Goal: Transaction & Acquisition: Subscribe to service/newsletter

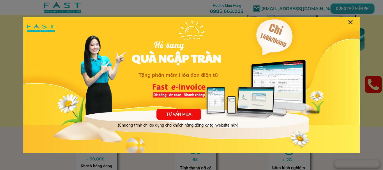
click at [351, 23] on div at bounding box center [351, 22] width 4 height 4
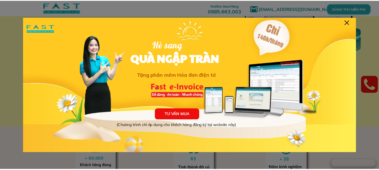
scroll to position [84, 0]
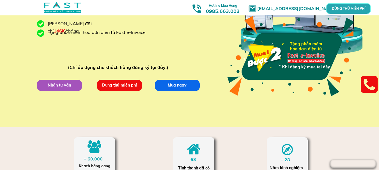
click at [126, 85] on p "Dùng thử miễn phí" at bounding box center [119, 85] width 45 height 11
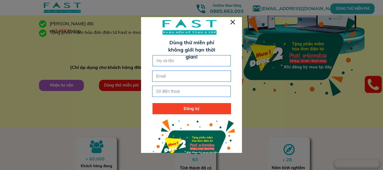
scroll to position [26, 0]
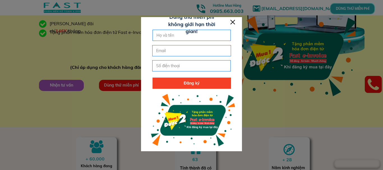
click at [235, 23] on div at bounding box center [233, 22] width 4 height 4
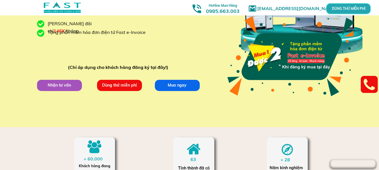
scroll to position [0, 0]
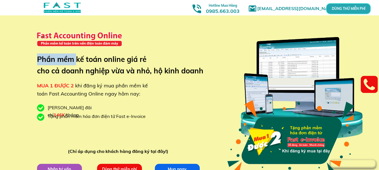
drag, startPoint x: 39, startPoint y: 60, endPoint x: 77, endPoint y: 61, distance: 38.2
click at [76, 61] on h3 "Phần mềm kế toán online giá rẻ cho cả doanh nghiệp vừa và nhỏ, hộ kinh doanh" at bounding box center [124, 65] width 175 height 23
click at [108, 61] on h3 "Phần mềm kế toán online giá rẻ cho cả doanh nghiệp vừa và nhỏ, hộ kinh doanh" at bounding box center [124, 65] width 175 height 23
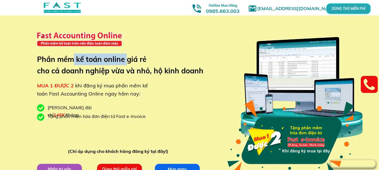
drag, startPoint x: 127, startPoint y: 60, endPoint x: 73, endPoint y: 60, distance: 54.5
click at [73, 60] on h3 "Phần mềm kế toán online giá rẻ cho cả doanh nghiệp vừa và nhỏ, hộ kinh doanh" at bounding box center [124, 65] width 175 height 23
click at [81, 61] on h3 "Phần mềm kế toán online giá rẻ cho cả doanh nghiệp vừa và nhỏ, hộ kinh doanh" at bounding box center [124, 65] width 175 height 23
drag, startPoint x: 74, startPoint y: 61, endPoint x: 140, endPoint y: 60, distance: 66.0
click at [140, 60] on h3 "Phần mềm kế toán online giá rẻ cho cả doanh nghiệp vừa và nhỏ, hộ kinh doanh" at bounding box center [124, 65] width 175 height 23
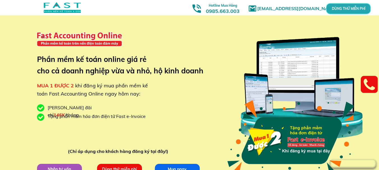
click at [142, 60] on h3 "Phần mềm kế toán online giá rẻ cho cả doanh nghiệp vừa và nhỏ, hộ kinh doanh" at bounding box center [124, 65] width 175 height 23
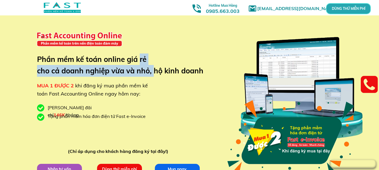
drag, startPoint x: 141, startPoint y: 60, endPoint x: 154, endPoint y: 68, distance: 15.7
click at [154, 68] on h3 "Phần mềm kế toán online giá rẻ cho cả doanh nghiệp vừa và nhỏ, hộ kinh doanh" at bounding box center [124, 65] width 175 height 23
click at [154, 73] on h3 "Phần mềm kế toán online giá rẻ cho cả doanh nghiệp vừa và nhỏ, hộ kinh doanh" at bounding box center [124, 65] width 175 height 23
drag, startPoint x: 154, startPoint y: 72, endPoint x: 139, endPoint y: 62, distance: 18.7
click at [139, 62] on h3 "Phần mềm kế toán online giá rẻ cho cả doanh nghiệp vừa và nhỏ, hộ kinh doanh" at bounding box center [124, 65] width 175 height 23
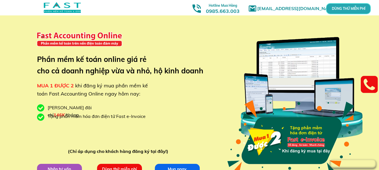
click at [164, 72] on h3 "Phần mềm kế toán online giá rẻ cho cả doanh nghiệp vừa và nhỏ, hộ kinh doanh" at bounding box center [124, 65] width 175 height 23
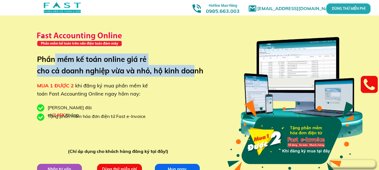
drag, startPoint x: 195, startPoint y: 73, endPoint x: 51, endPoint y: 60, distance: 143.7
click at [51, 60] on h3 "Phần mềm kế toán online giá rẻ cho cả doanh nghiệp vừa và nhỏ, hộ kinh doanh" at bounding box center [124, 65] width 175 height 23
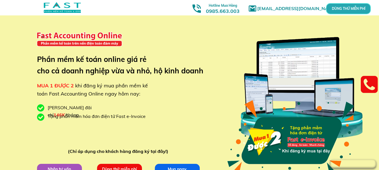
click at [47, 57] on h3 "Phần mềm kế toán online giá rẻ cho cả doanh nghiệp vừa và nhỏ, hộ kinh doanh" at bounding box center [124, 65] width 175 height 23
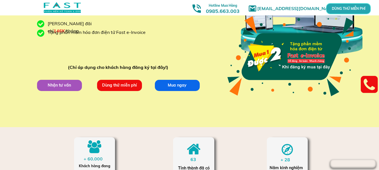
click at [111, 87] on p "Dùng thử miễn phí" at bounding box center [119, 85] width 45 height 11
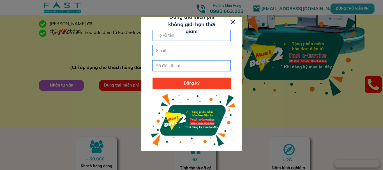
scroll to position [0, 0]
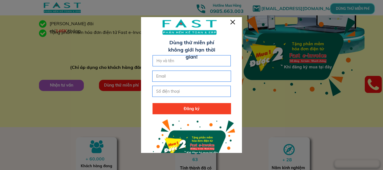
click at [232, 21] on div at bounding box center [233, 22] width 4 height 4
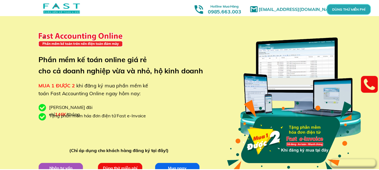
scroll to position [84, 0]
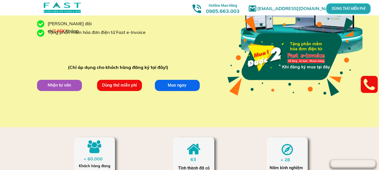
click at [12, 17] on div "[EMAIL_ADDRESS][DOMAIN_NAME] MUA 1 ĐƯỢC 2 khi đăng ký mua phần mềm kế toán Fast…" at bounding box center [189, 22] width 379 height 212
